Goal: Task Accomplishment & Management: Complete application form

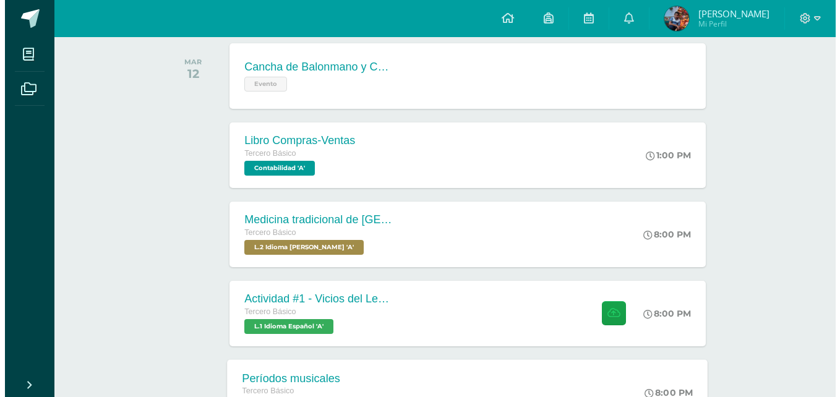
scroll to position [309, 0]
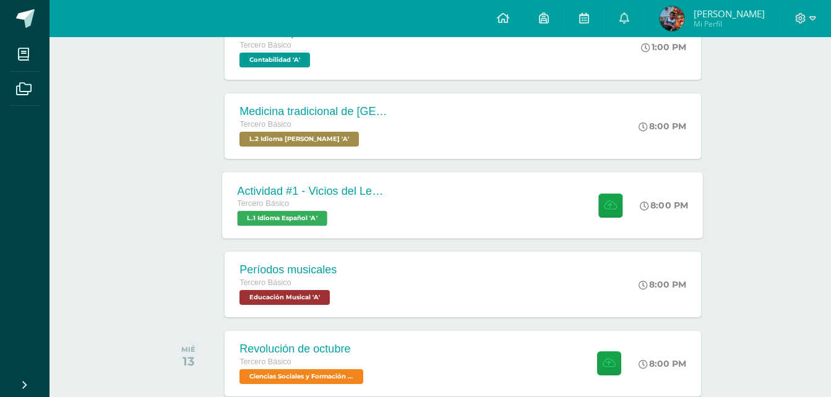
click at [322, 183] on div "Actividad #1 - Vicios del LenguaJe Tercero Básico L.1 Idioma Español 'A'" at bounding box center [313, 205] width 180 height 66
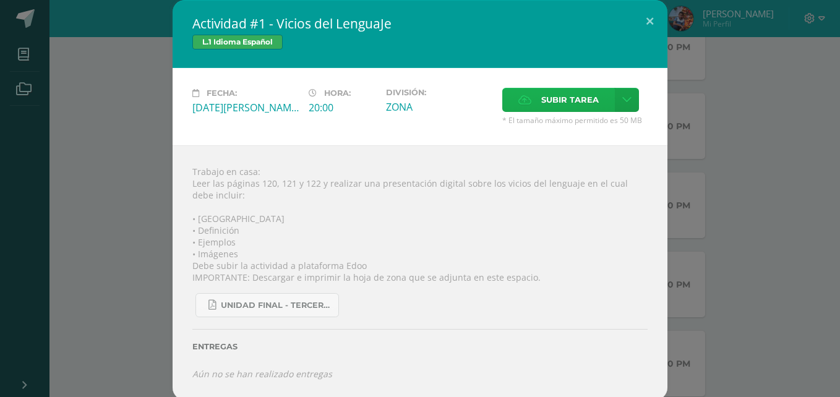
click at [548, 100] on span "Subir tarea" at bounding box center [570, 99] width 58 height 23
click at [0, 0] on input "Subir tarea" at bounding box center [0, 0] width 0 height 0
click at [622, 95] on icon at bounding box center [626, 100] width 9 height 11
click at [563, 124] on span "Subir enlace" at bounding box center [569, 127] width 52 height 12
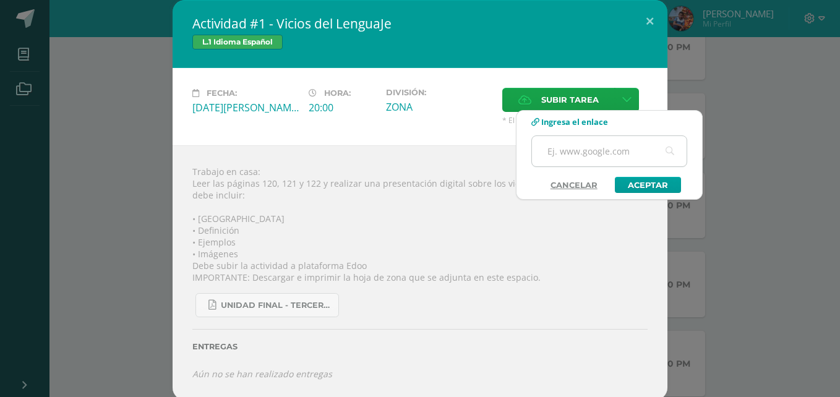
click at [564, 150] on input "text" at bounding box center [609, 151] width 155 height 30
click at [576, 152] on input "text" at bounding box center [609, 151] width 155 height 30
type input "[URL][DOMAIN_NAME]"
click at [623, 179] on link "Aceptar" at bounding box center [648, 185] width 66 height 16
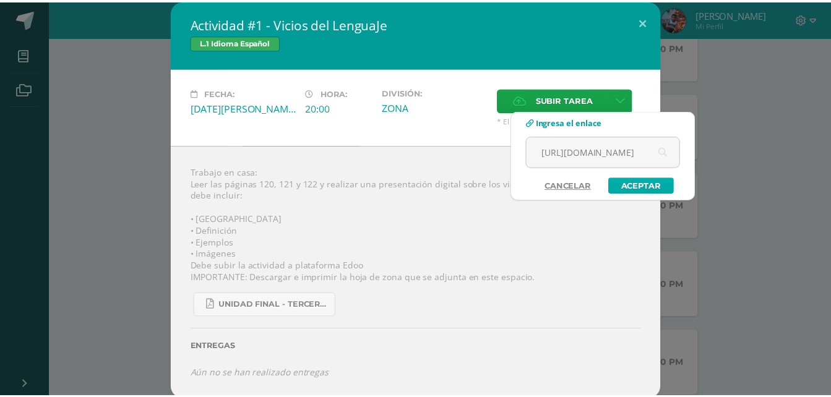
scroll to position [0, 0]
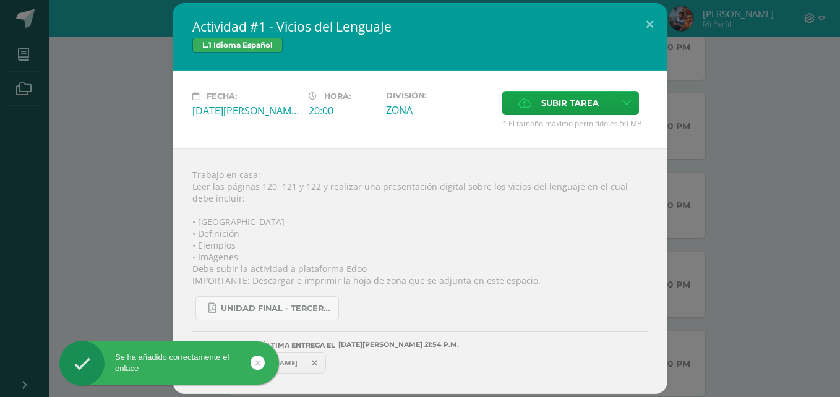
click at [304, 363] on span "[URL][DOMAIN_NAME]" at bounding box center [259, 363] width 90 height 10
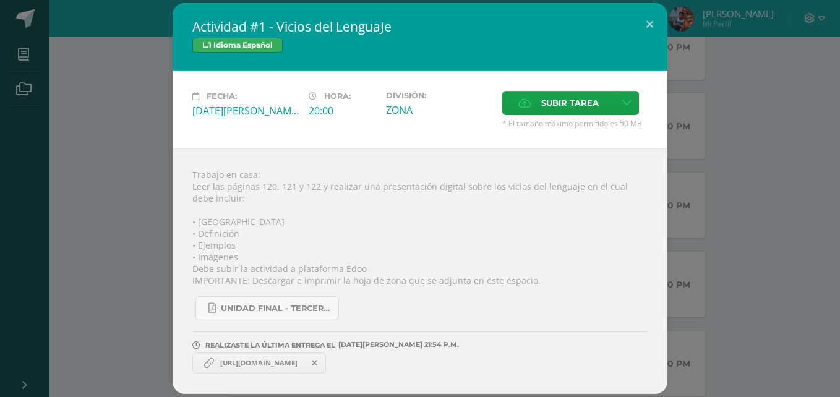
click at [246, 365] on div "Se ha añadido correctamente el enlace" at bounding box center [189, 366] width 226 height 48
click at [255, 363] on div "Se ha añadido correctamente el enlace" at bounding box center [189, 366] width 226 height 48
click at [304, 368] on link "[URL][DOMAIN_NAME]" at bounding box center [259, 363] width 134 height 21
click at [320, 368] on link "[URL][DOMAIN_NAME]" at bounding box center [259, 363] width 134 height 21
drag, startPoint x: 343, startPoint y: 367, endPoint x: 192, endPoint y: 358, distance: 151.9
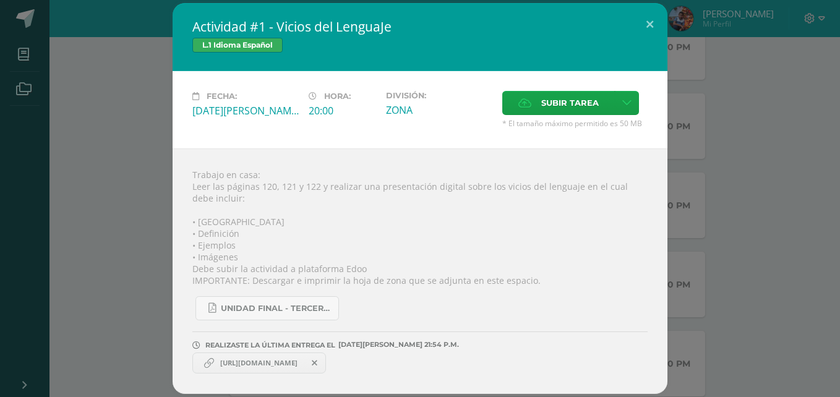
click at [192, 358] on div "Trabajo en casa: Leer las páginas 120, 121 y 122 y realizar una presentación di…" at bounding box center [420, 272] width 495 height 246
drag, startPoint x: 192, startPoint y: 358, endPoint x: 239, endPoint y: 372, distance: 49.1
click at [241, 372] on link "[URL][DOMAIN_NAME]" at bounding box center [259, 363] width 134 height 21
drag, startPoint x: 220, startPoint y: 363, endPoint x: 404, endPoint y: 372, distance: 184.0
click at [404, 372] on div "[URL][DOMAIN_NAME]" at bounding box center [419, 362] width 455 height 24
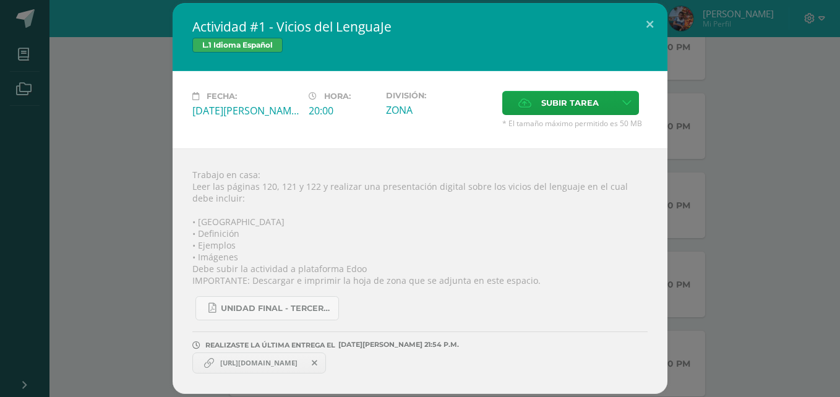
copy span "[URL][DOMAIN_NAME]"
click at [397, 183] on div "Trabajo en casa: Leer las páginas 120, 121 y 122 y realizar una presentación di…" at bounding box center [420, 272] width 495 height 246
click at [568, 101] on span "Subir tarea" at bounding box center [570, 103] width 58 height 23
click at [0, 0] on input "Subir tarea" at bounding box center [0, 0] width 0 height 0
click at [429, 363] on span "[PERSON_NAME].pdf" at bounding box center [389, 363] width 82 height 9
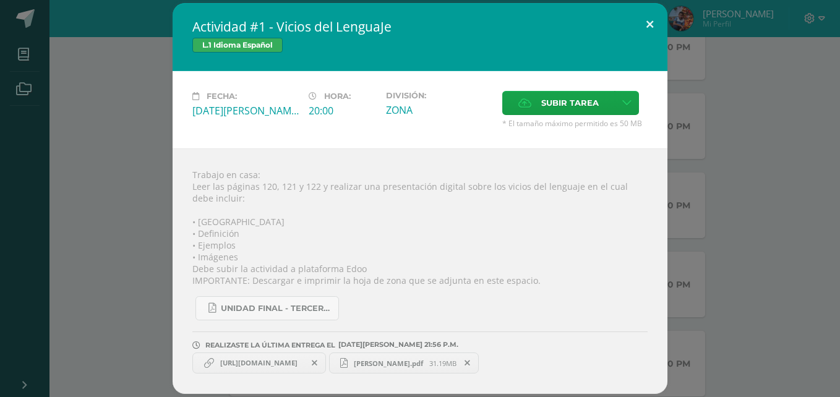
click at [650, 34] on button at bounding box center [649, 24] width 35 height 42
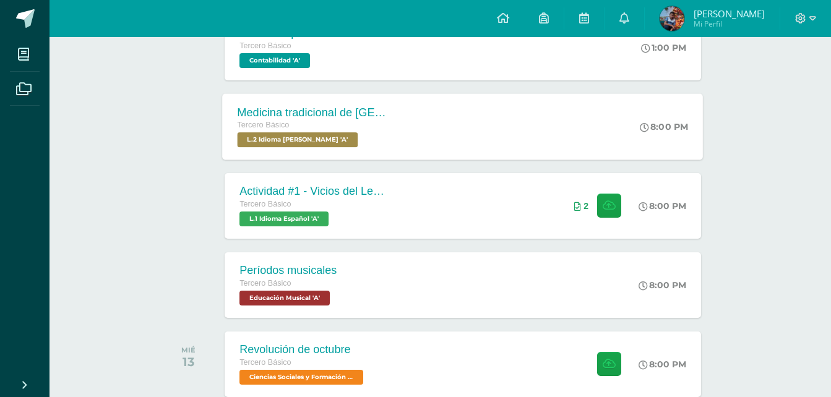
scroll to position [309, 0]
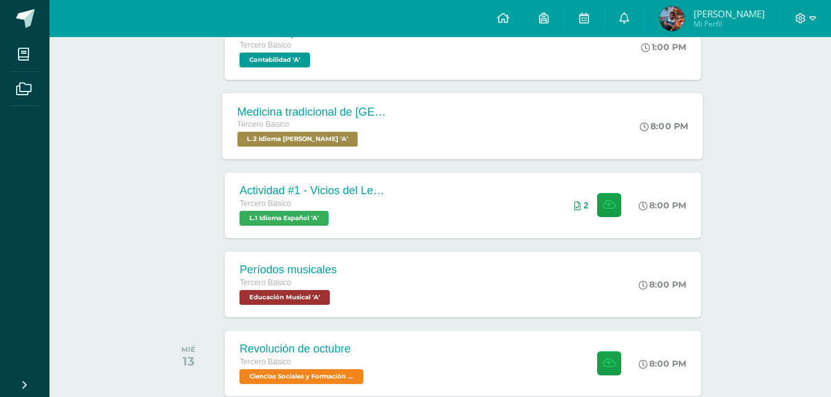
click at [383, 137] on div "Tercero Básico L.2 Idioma [PERSON_NAME] 'A'" at bounding box center [313, 132] width 150 height 28
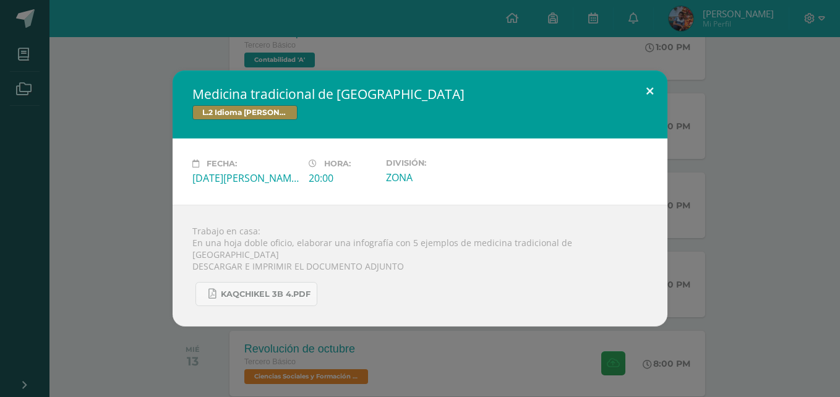
click at [651, 92] on button at bounding box center [649, 92] width 35 height 42
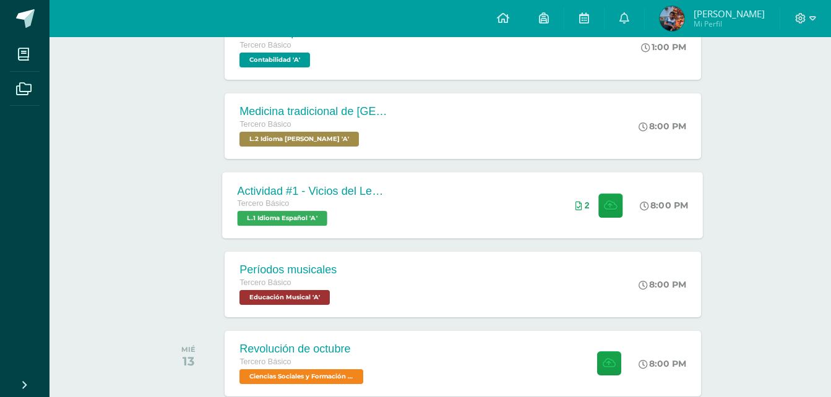
scroll to position [433, 0]
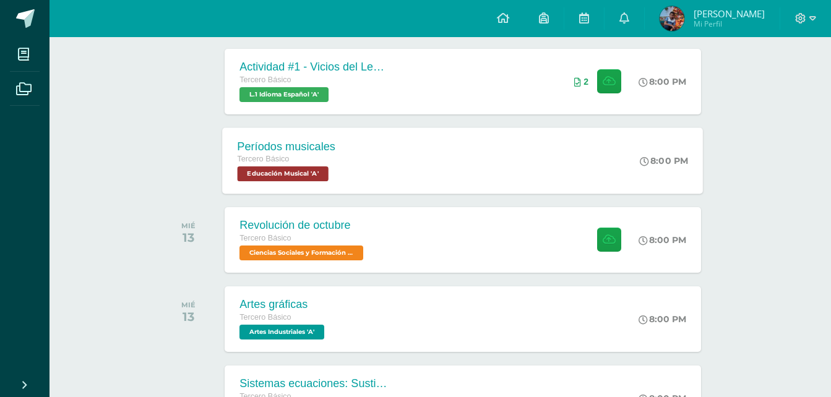
click at [441, 180] on div "Períodos musicales Tercero Básico Educación Musical 'A' 8:00 PM Períodos musica…" at bounding box center [463, 160] width 481 height 66
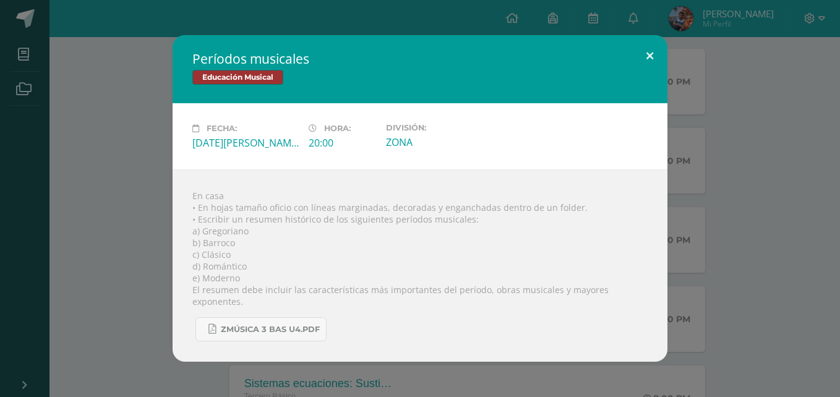
click at [660, 57] on button at bounding box center [649, 56] width 35 height 42
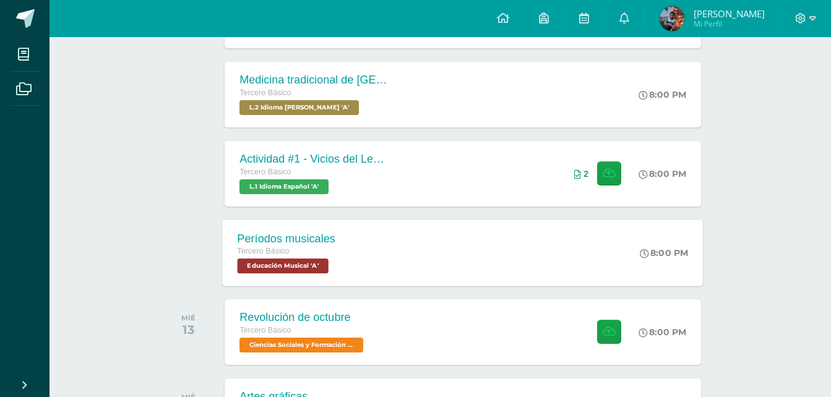
scroll to position [371, 0]
